Goal: Information Seeking & Learning: Learn about a topic

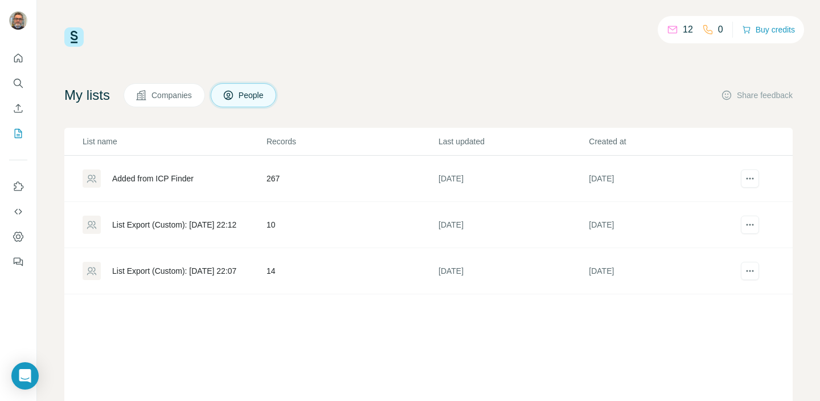
click at [164, 177] on div "Added from ICP Finder" at bounding box center [152, 178] width 81 height 11
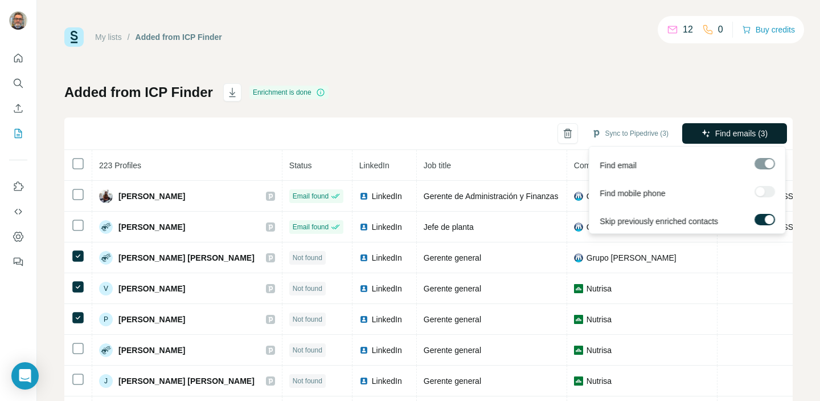
click at [710, 128] on button "Find emails (3)" at bounding box center [735, 133] width 105 height 21
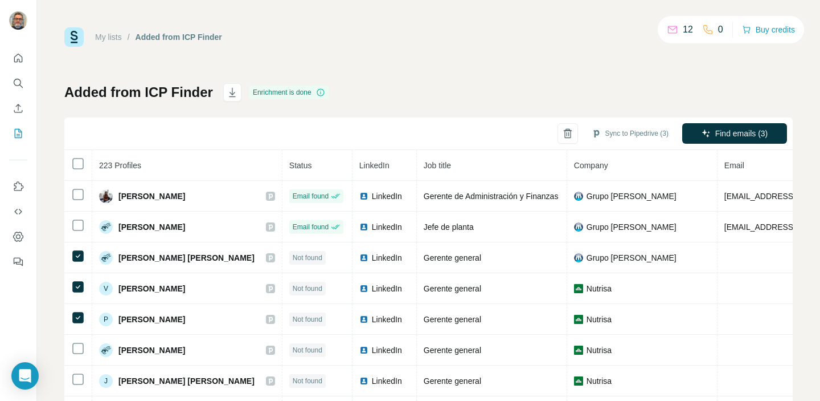
click at [398, 54] on div "My lists / Added from ICP Finder 12 0 Buy credits Added from ICP Finder Enrichm…" at bounding box center [428, 238] width 729 height 423
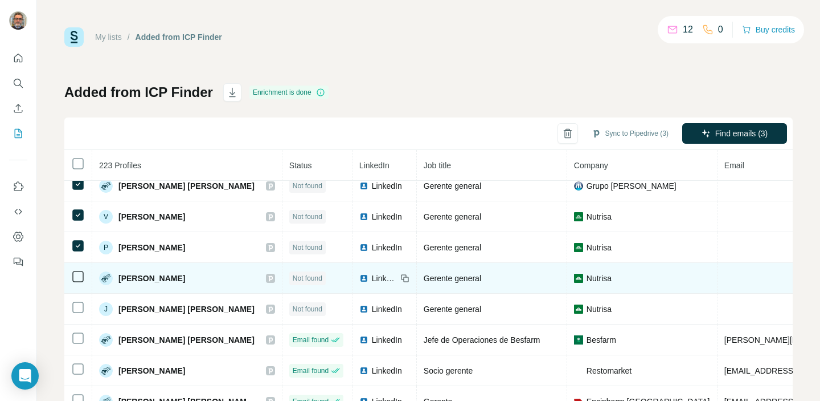
scroll to position [141, 0]
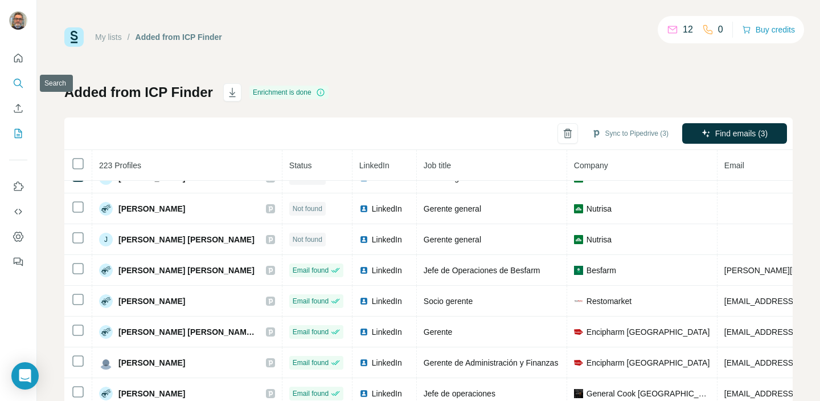
click at [18, 82] on icon "Search" at bounding box center [18, 82] width 11 height 11
click at [17, 83] on icon "Search" at bounding box center [18, 82] width 11 height 11
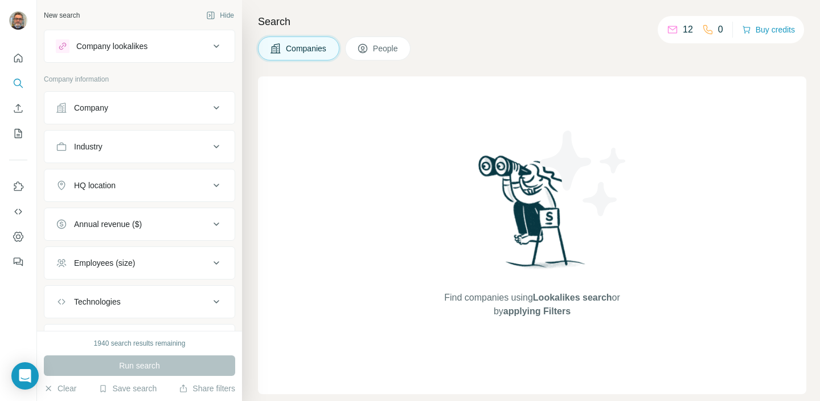
click at [119, 48] on div "Company lookalikes" at bounding box center [111, 45] width 71 height 11
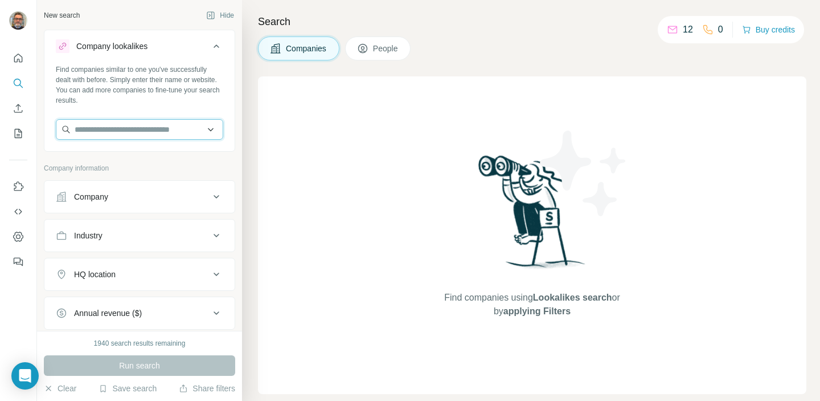
click at [117, 126] on input "text" at bounding box center [140, 129] width 168 height 21
type input "*"
type input "********"
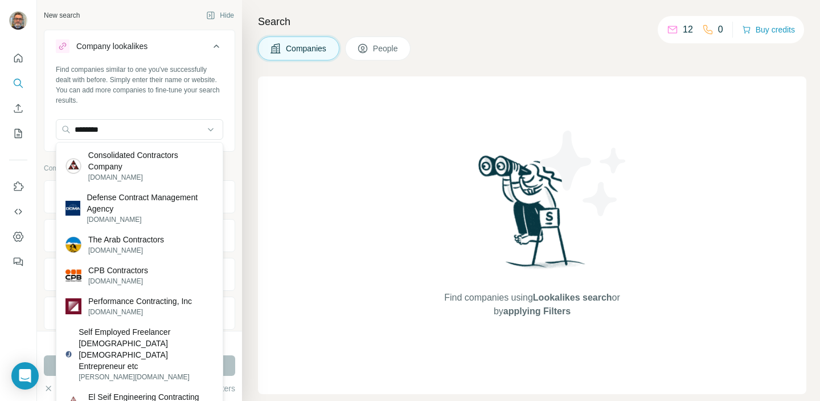
click at [215, 107] on div "Find companies similar to one you've successfully dealt with before. Simply ent…" at bounding box center [139, 106] width 190 height 84
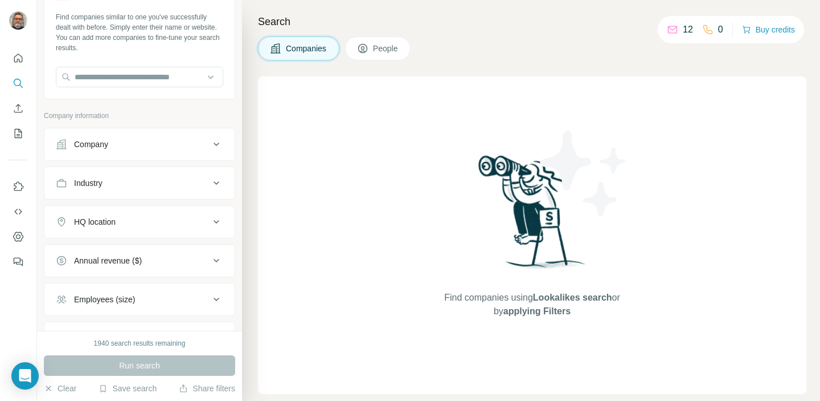
scroll to position [53, 0]
click at [201, 218] on div "HQ location" at bounding box center [133, 220] width 154 height 11
click at [136, 248] on input "text" at bounding box center [140, 249] width 168 height 21
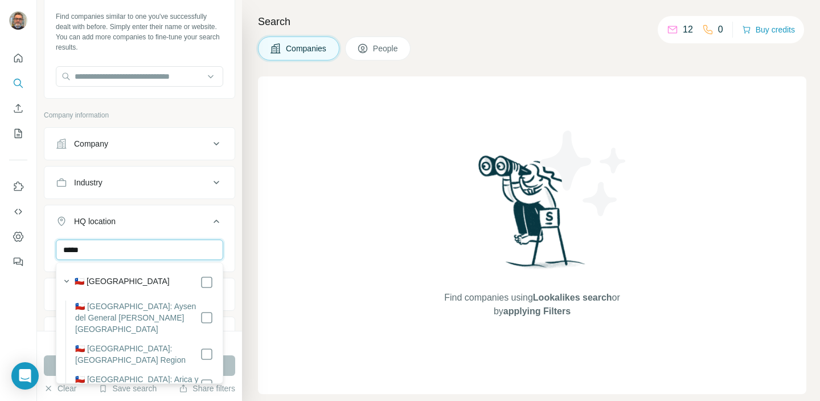
type input "*****"
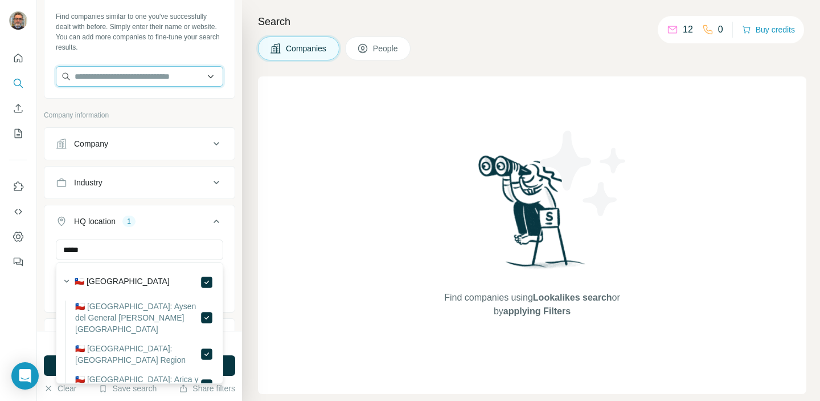
click at [140, 79] on input "text" at bounding box center [140, 76] width 168 height 21
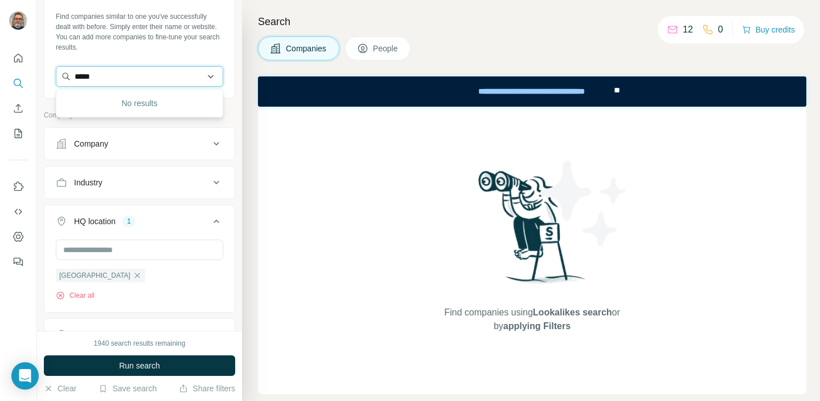
type input "***"
click at [232, 273] on div "Chile Clear all" at bounding box center [139, 274] width 190 height 70
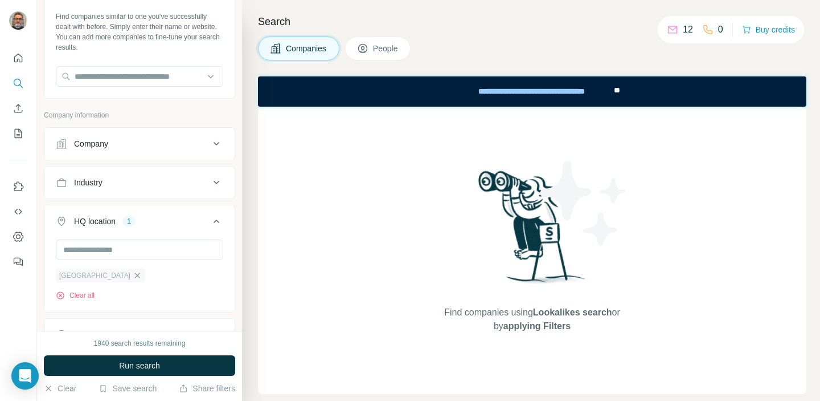
click at [133, 276] on icon "button" at bounding box center [137, 275] width 9 height 9
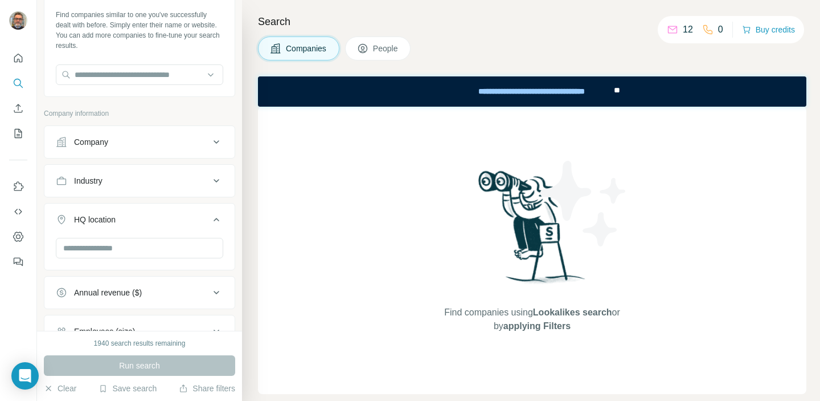
scroll to position [42, 0]
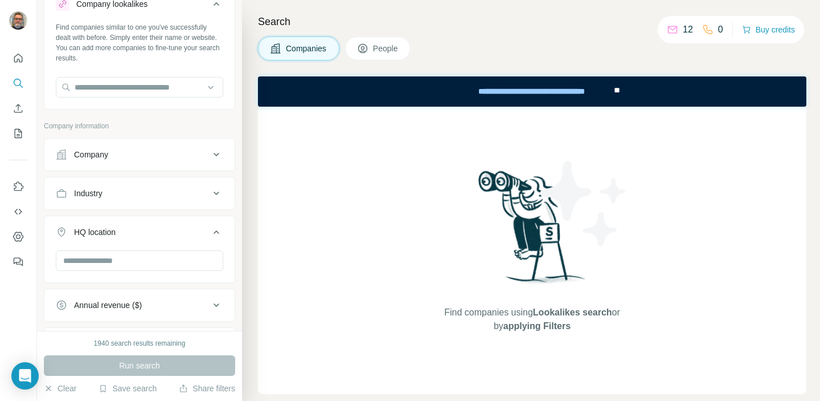
click at [150, 142] on button "Company" at bounding box center [139, 154] width 190 height 27
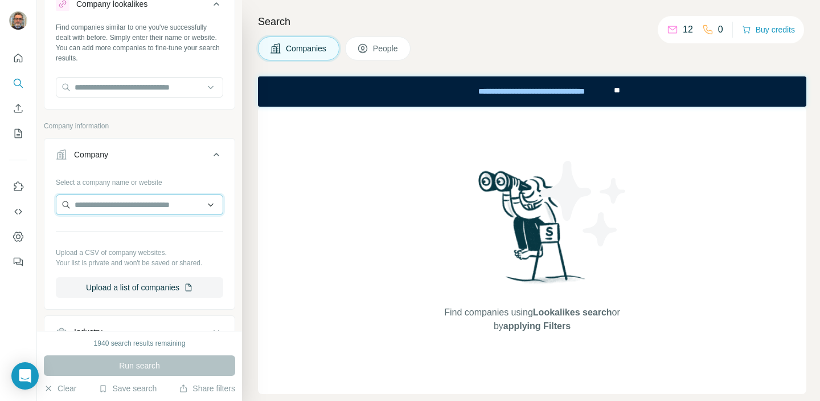
click at [118, 207] on input "text" at bounding box center [140, 204] width 168 height 21
type input "***"
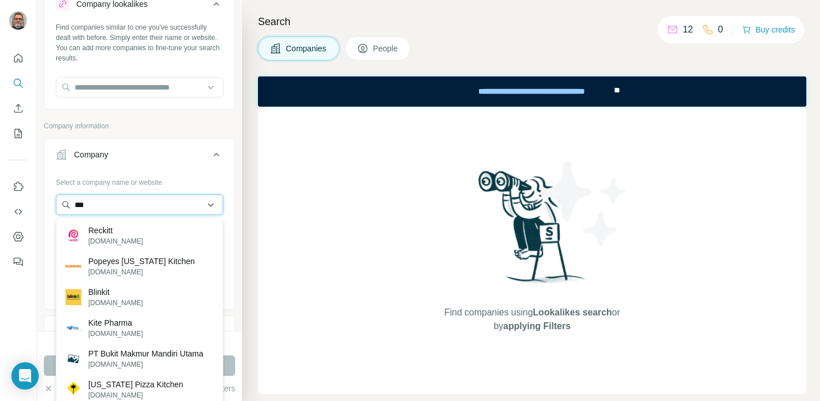
click at [131, 207] on input "***" at bounding box center [140, 204] width 168 height 21
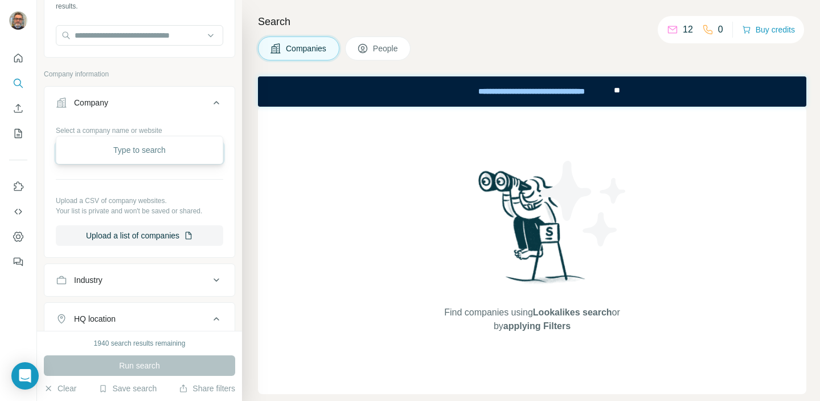
scroll to position [0, 0]
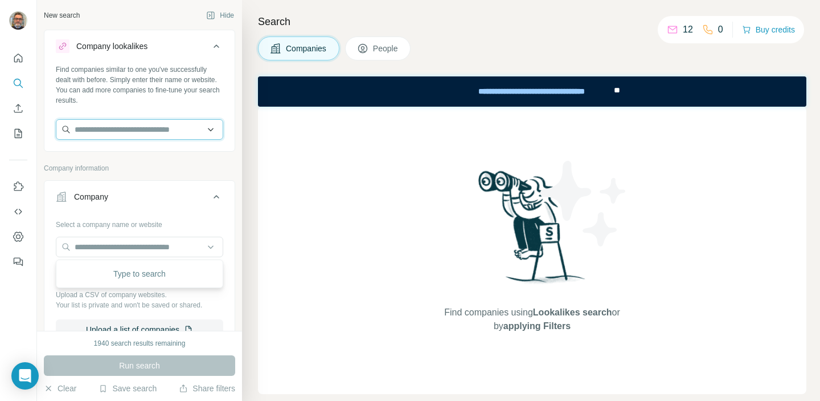
click at [181, 130] on input "text" at bounding box center [140, 129] width 168 height 21
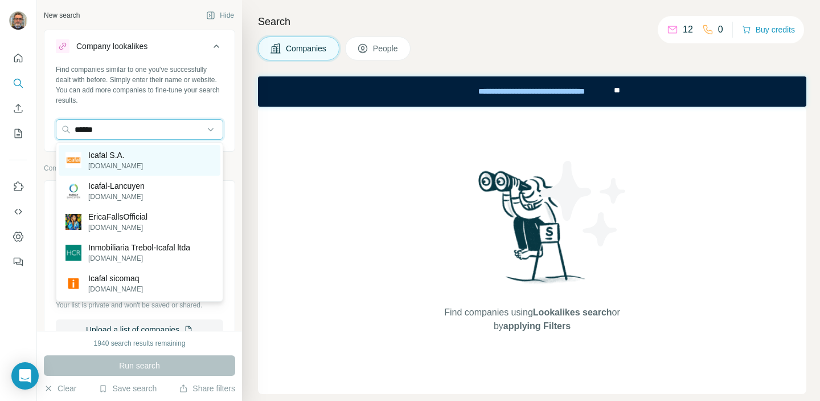
type input "******"
click at [124, 164] on p "[DOMAIN_NAME]" at bounding box center [115, 166] width 55 height 10
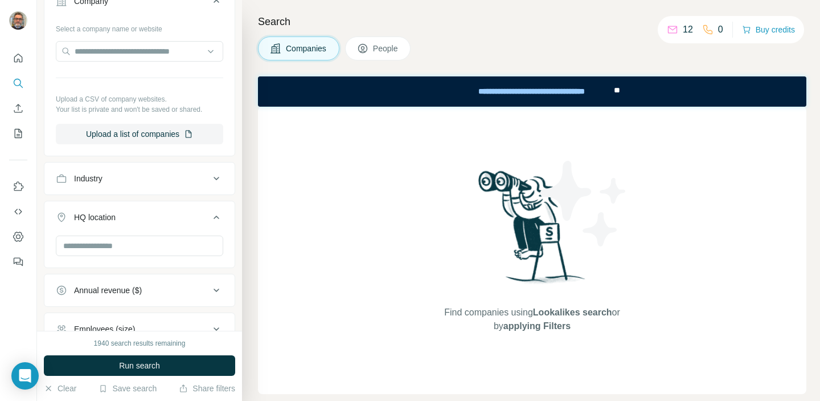
scroll to position [258, 0]
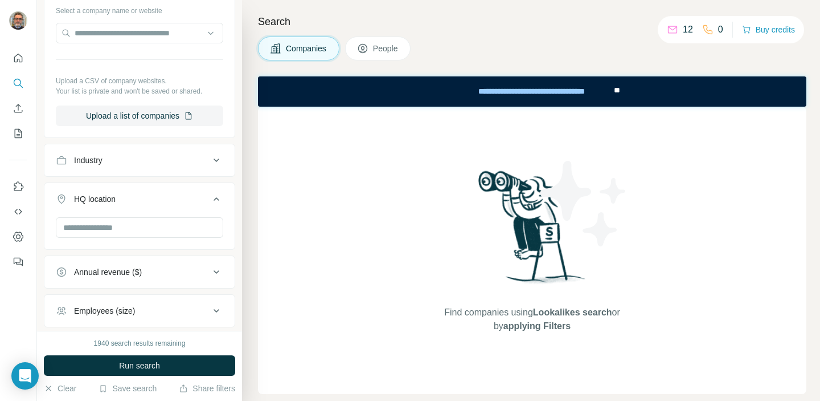
click at [215, 161] on icon at bounding box center [217, 160] width 14 height 14
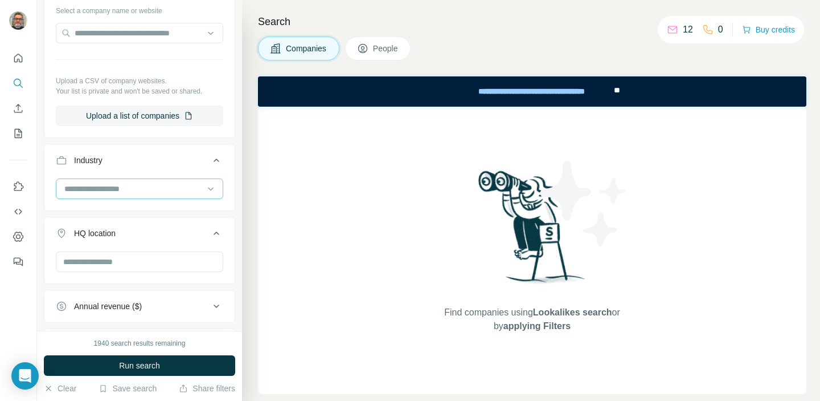
click at [154, 189] on input at bounding box center [133, 188] width 141 height 13
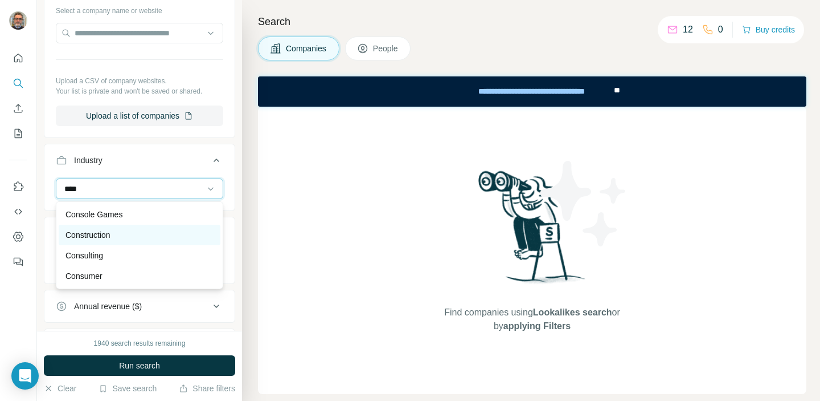
type input "****"
click at [130, 238] on div "Construction" at bounding box center [140, 234] width 148 height 11
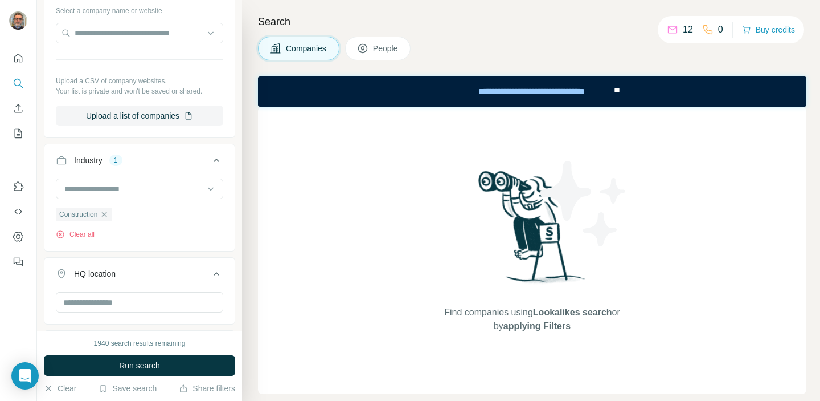
click at [50, 331] on div "1940 search results remaining Run search Clear Save search Share filters" at bounding box center [139, 365] width 205 height 70
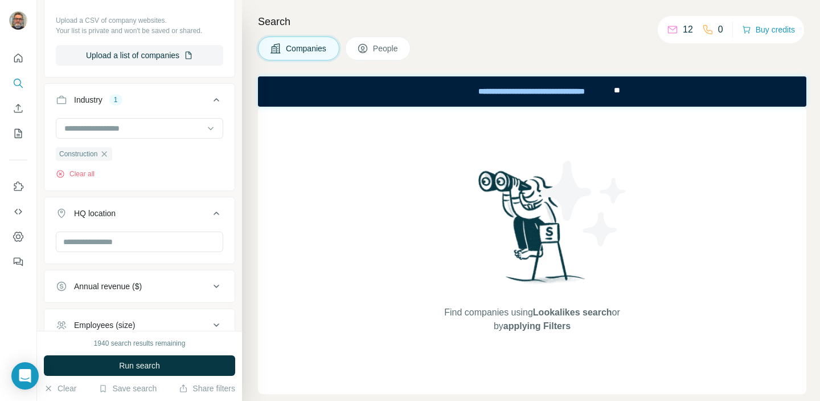
scroll to position [329, 0]
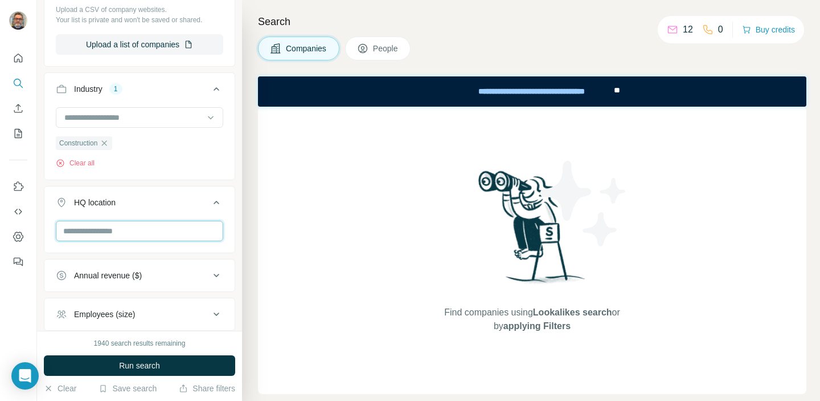
click at [119, 227] on input "text" at bounding box center [140, 230] width 168 height 21
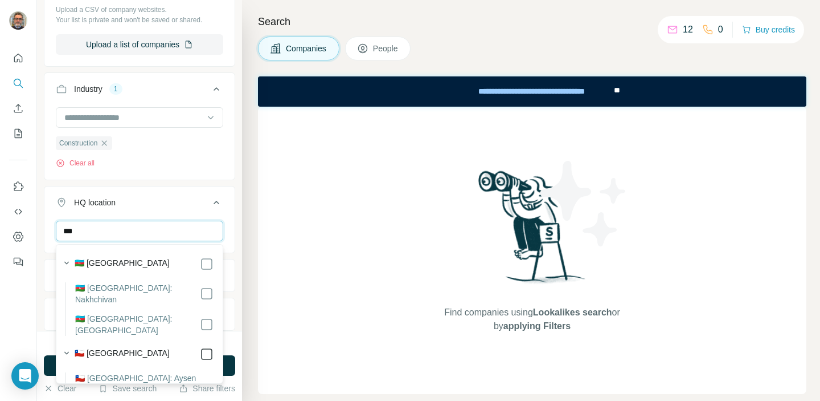
type input "***"
click at [42, 276] on div "New search Hide Company lookalikes 1 Find companies similar to one you've succe…" at bounding box center [139, 165] width 205 height 330
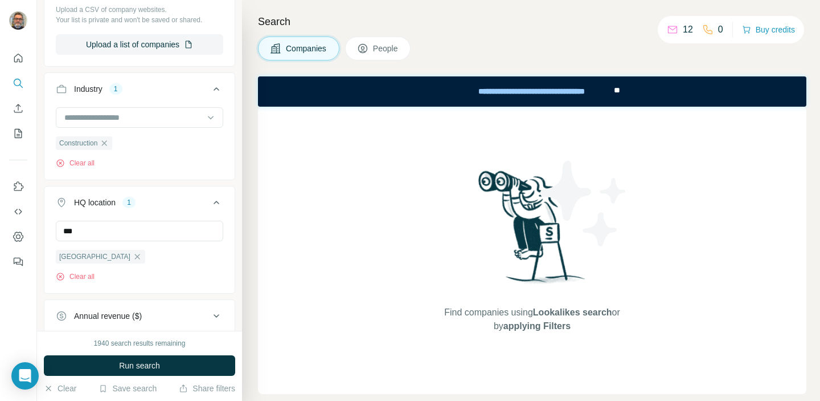
click at [42, 276] on div "New search Hide Company lookalikes 1 Find companies similar to one you've succe…" at bounding box center [139, 165] width 205 height 330
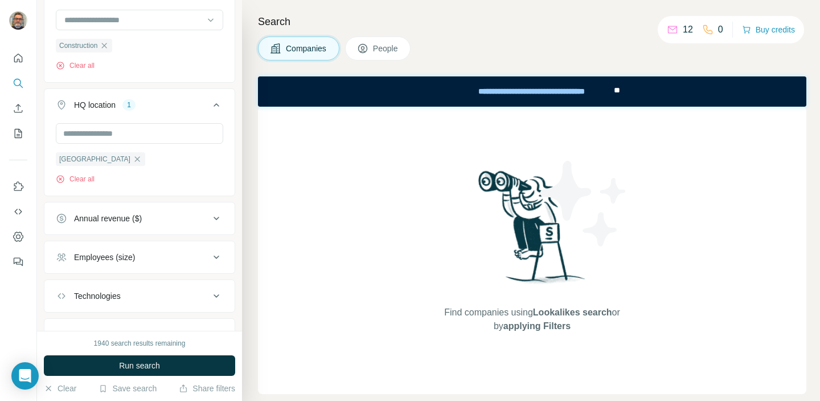
scroll to position [427, 0]
click at [395, 48] on span "People" at bounding box center [386, 48] width 26 height 11
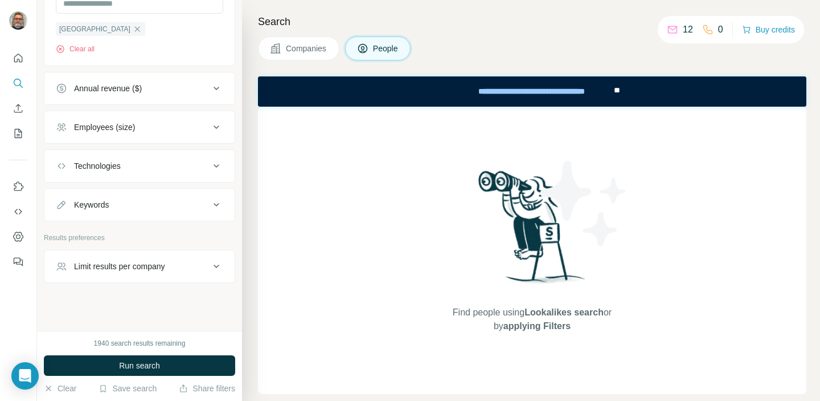
scroll to position [740, 0]
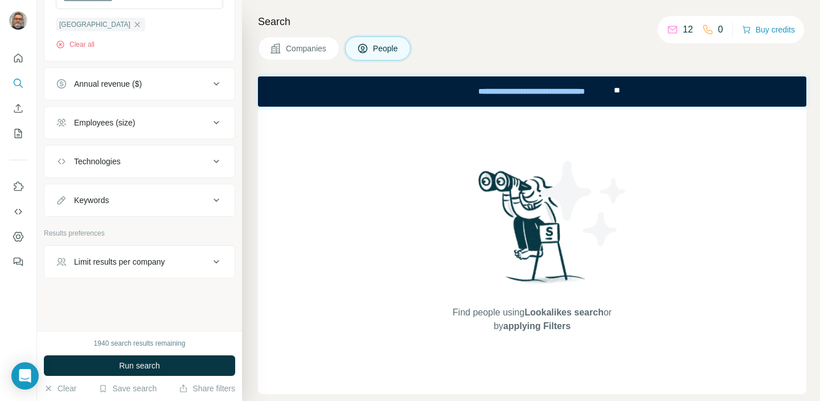
click at [214, 261] on icon at bounding box center [217, 262] width 14 height 14
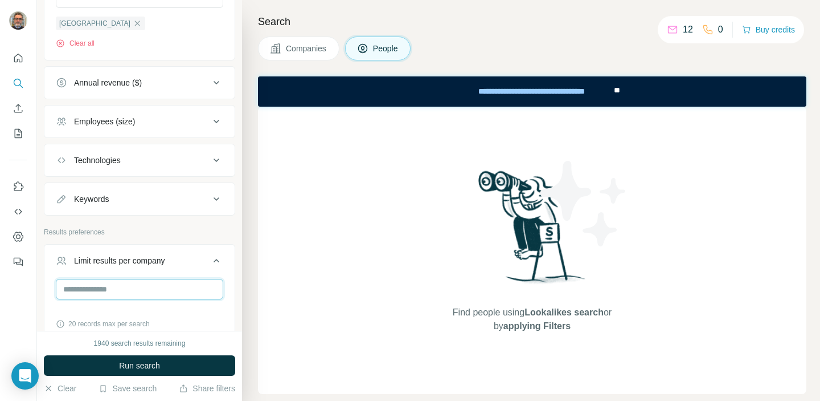
click at [141, 293] on input "number" at bounding box center [140, 289] width 168 height 21
type input "*"
click at [220, 237] on p "Results preferences" at bounding box center [139, 232] width 191 height 10
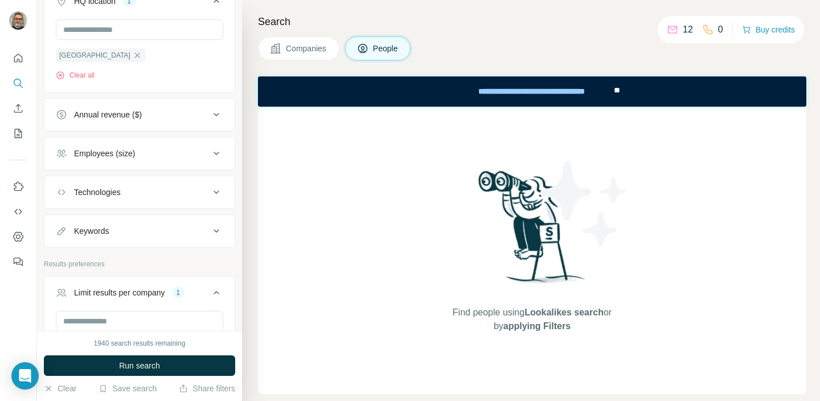
scroll to position [707, 0]
click at [215, 234] on icon at bounding box center [217, 232] width 14 height 14
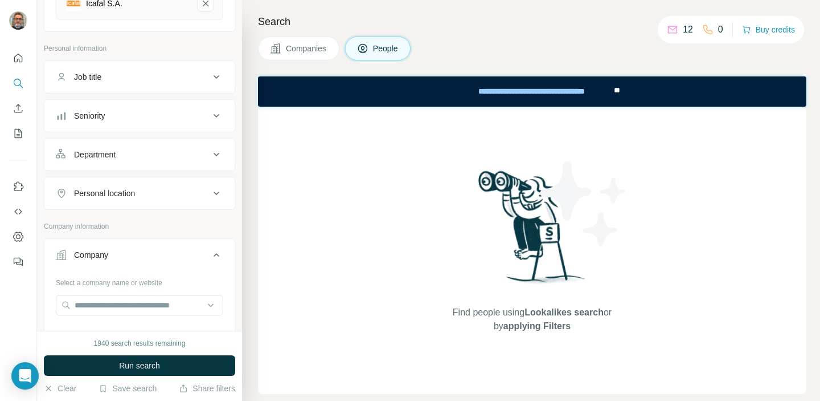
scroll to position [159, 0]
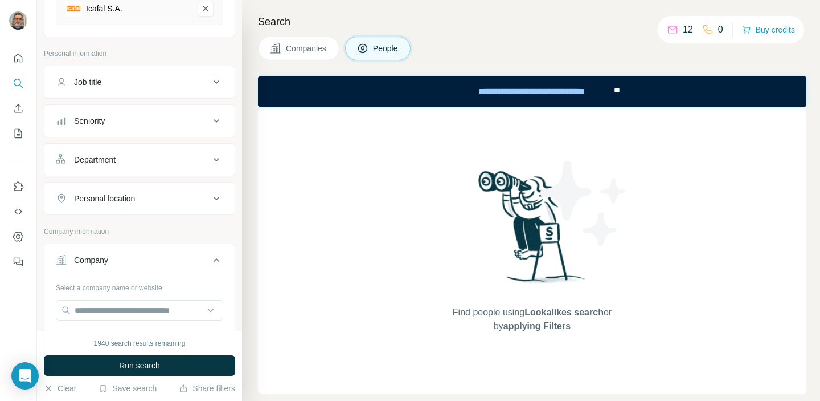
click at [221, 81] on icon at bounding box center [217, 82] width 14 height 14
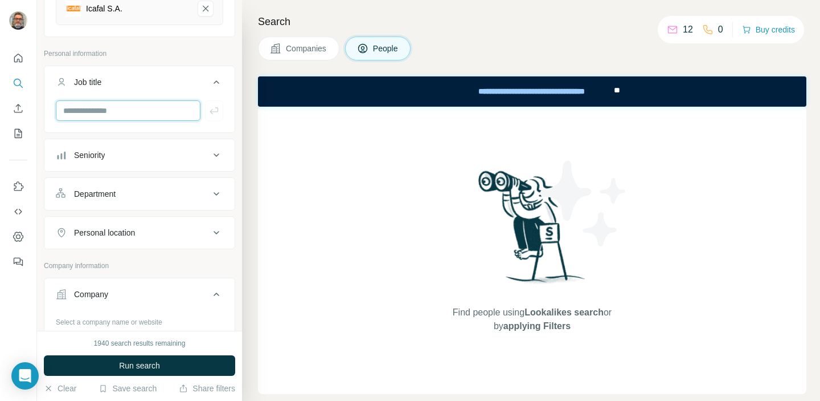
click at [164, 110] on input "text" at bounding box center [128, 110] width 145 height 21
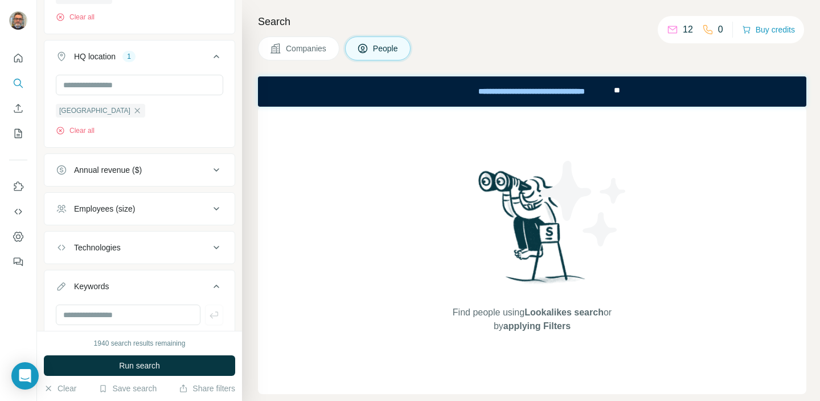
scroll to position [692, 0]
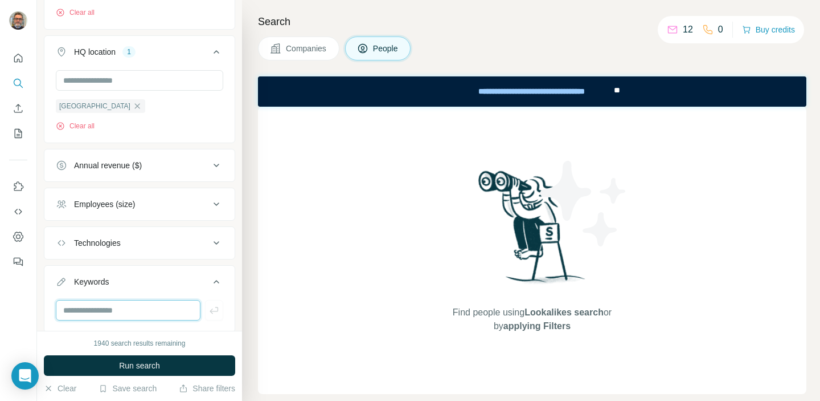
click at [160, 309] on input "text" at bounding box center [128, 310] width 145 height 21
type input "**********"
click at [213, 309] on icon "button" at bounding box center [214, 309] width 11 height 11
click at [168, 310] on input "text" at bounding box center [128, 310] width 145 height 21
type input "**********"
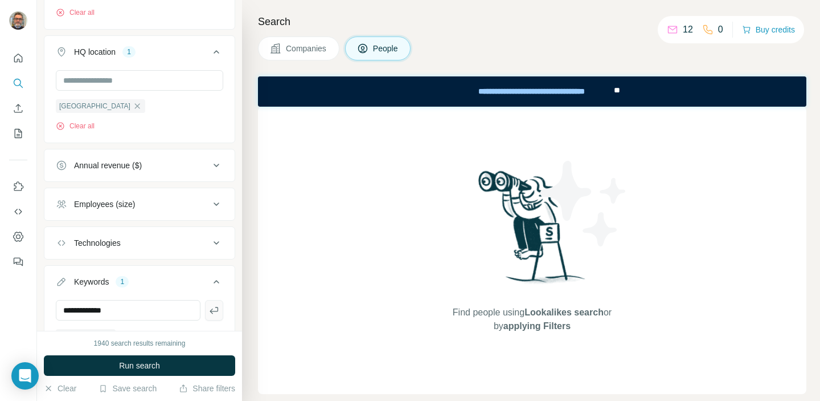
click at [217, 311] on icon "button" at bounding box center [214, 310] width 9 height 7
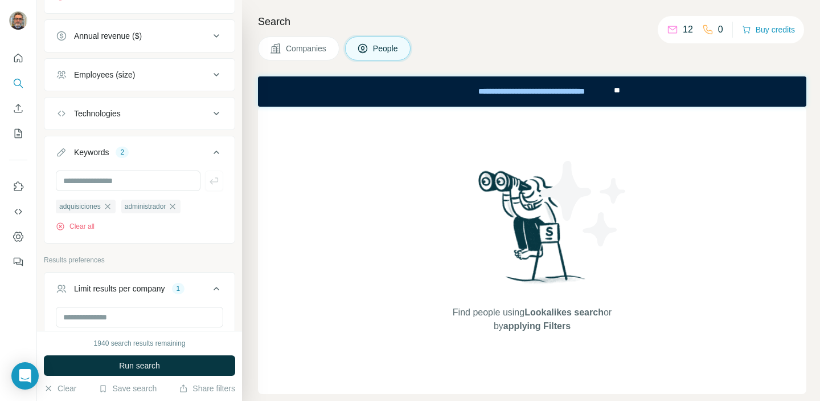
scroll to position [830, 0]
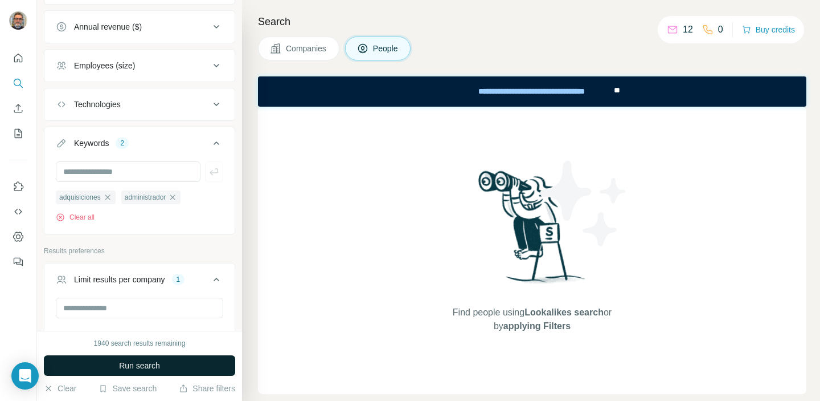
click at [129, 362] on span "Run search" at bounding box center [139, 364] width 41 height 11
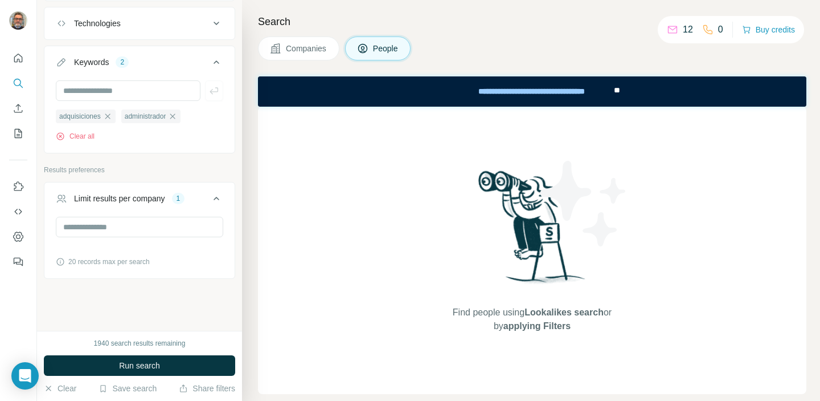
scroll to position [910, 0]
click at [134, 365] on span "Run search" at bounding box center [139, 364] width 41 height 11
click at [134, 370] on span "Run search" at bounding box center [139, 364] width 41 height 11
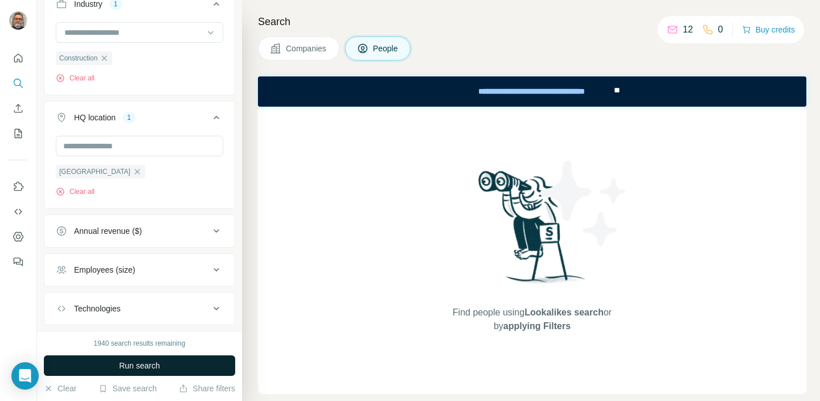
scroll to position [0, 0]
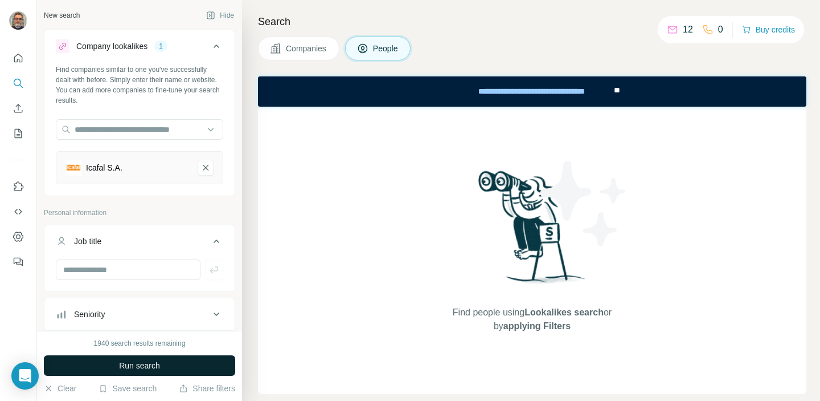
click at [283, 47] on button "Companies" at bounding box center [298, 48] width 81 height 24
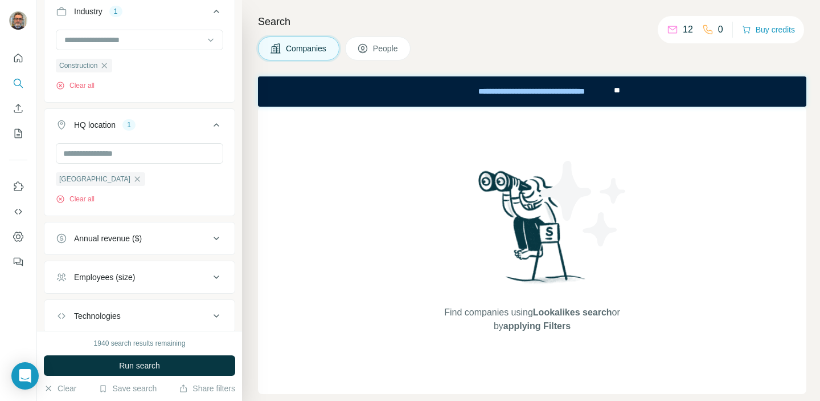
scroll to position [555, 0]
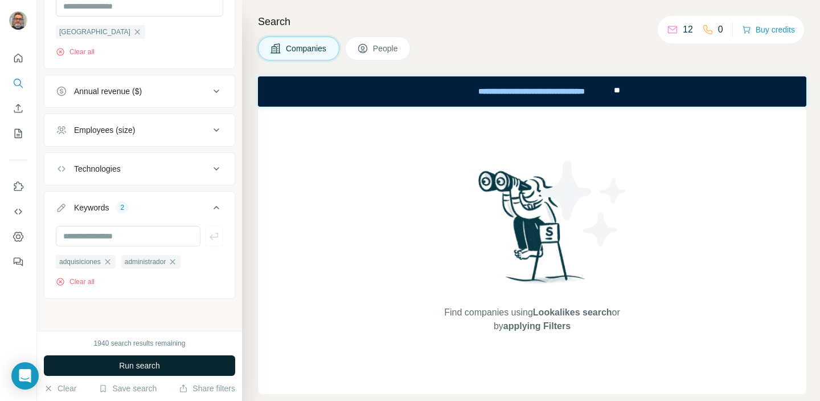
click at [131, 361] on span "Run search" at bounding box center [139, 364] width 41 height 11
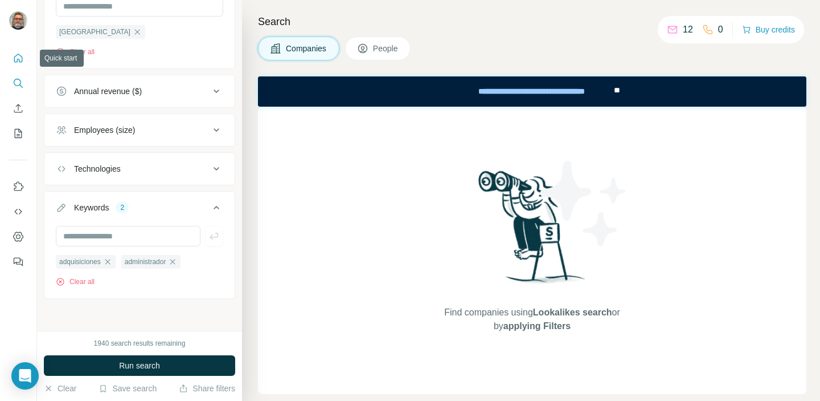
click at [18, 60] on icon "Quick start" at bounding box center [18, 57] width 11 height 11
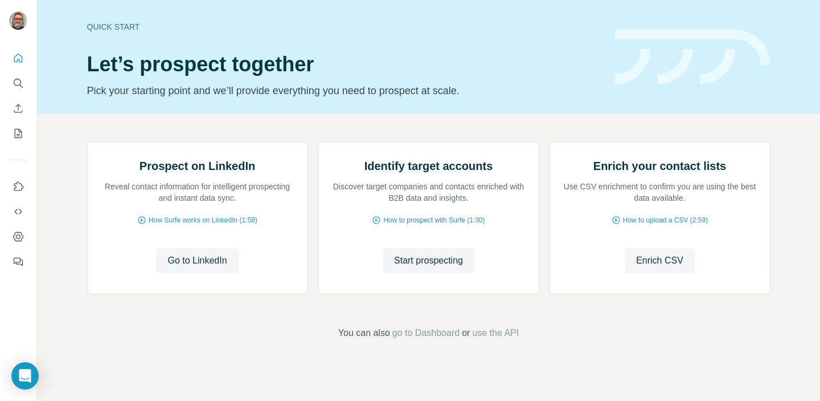
scroll to position [89, 0]
